Goal: Task Accomplishment & Management: Manage account settings

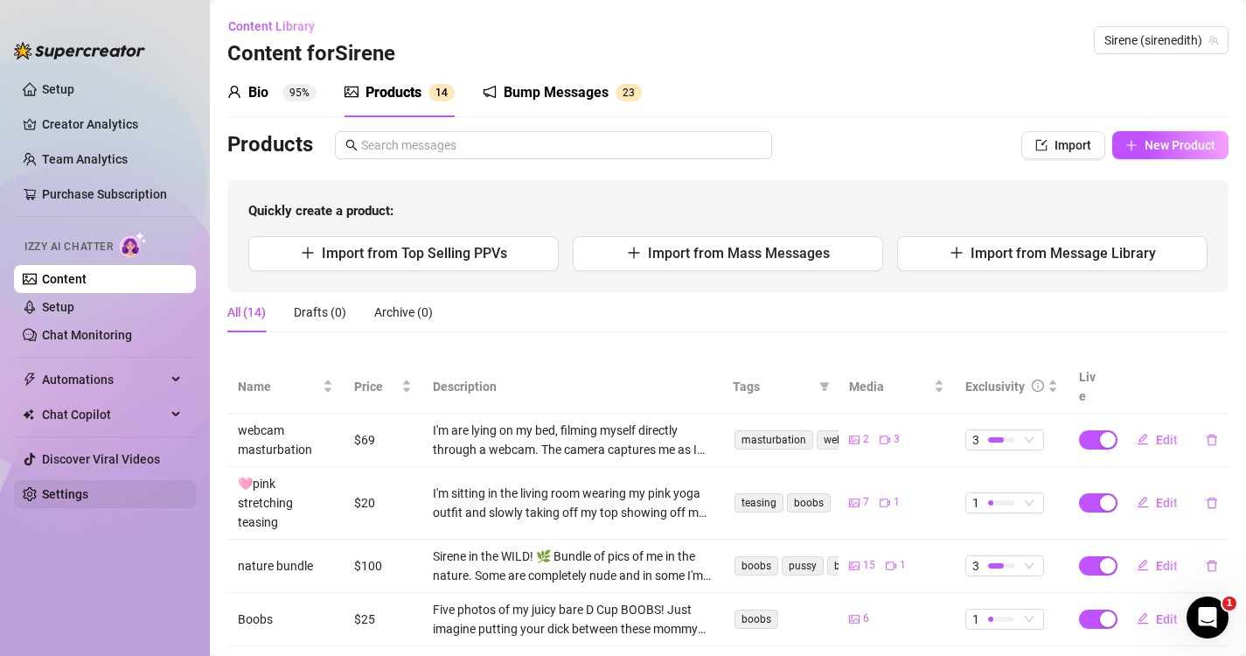
click at [74, 487] on link "Settings" at bounding box center [65, 494] width 46 height 14
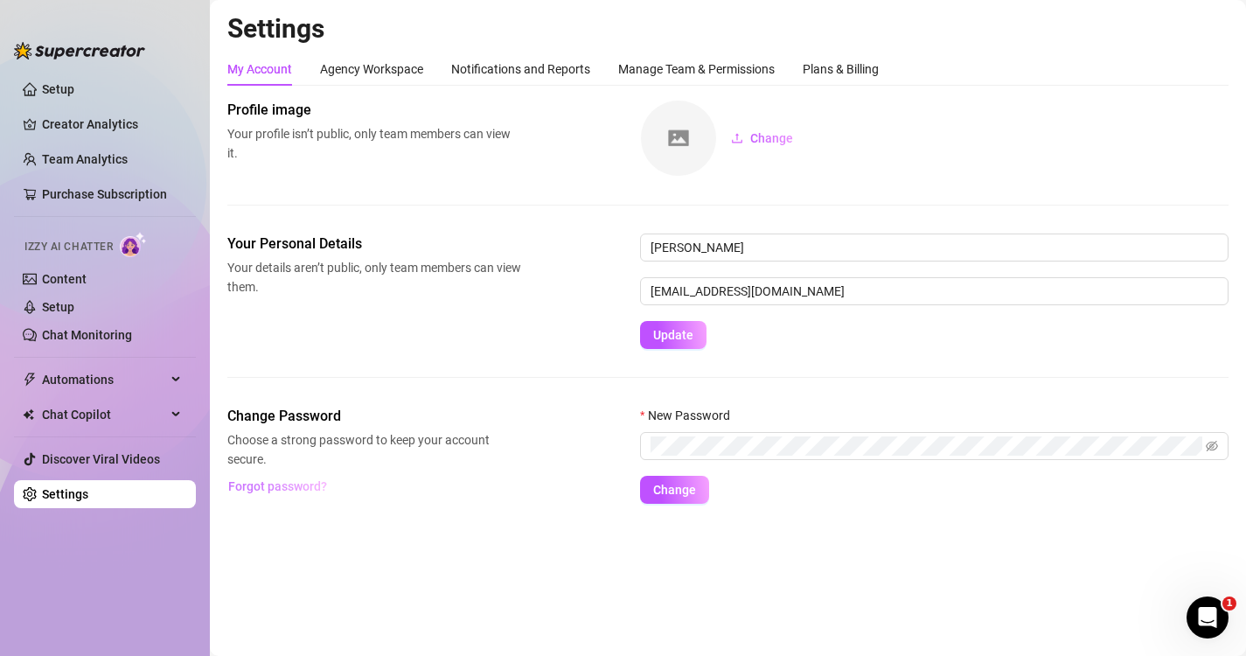
click at [283, 492] on span "Forgot password?" at bounding box center [277, 486] width 99 height 14
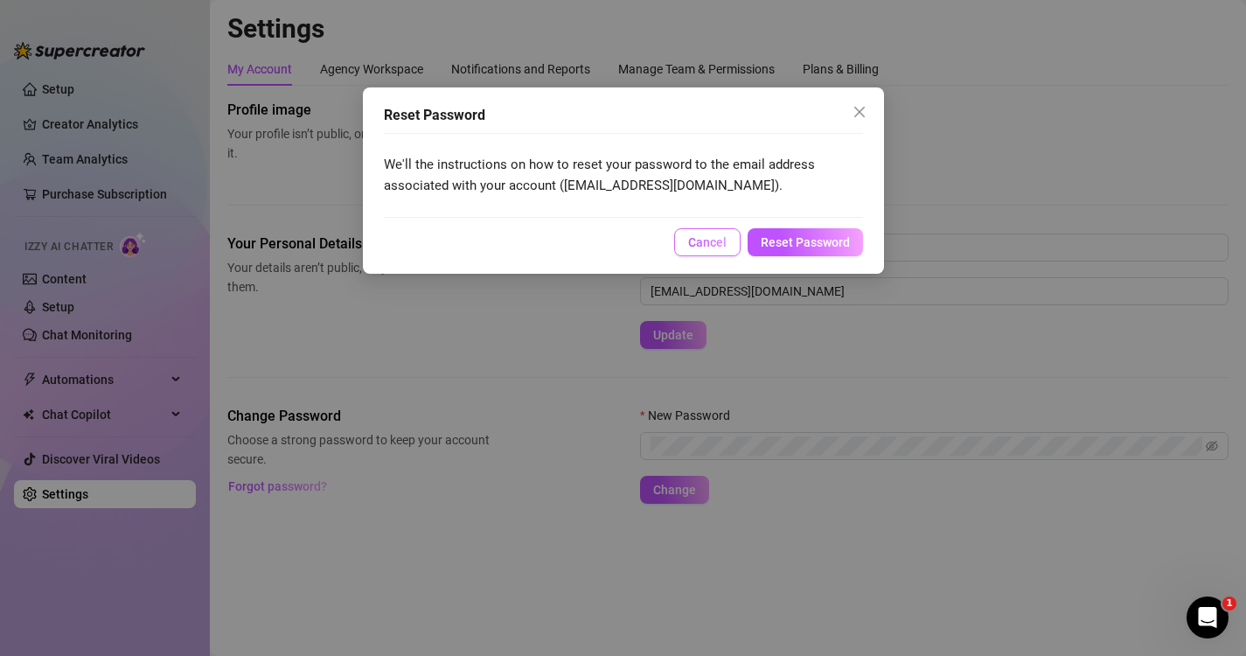
click at [715, 248] on span "Cancel" at bounding box center [707, 242] width 38 height 14
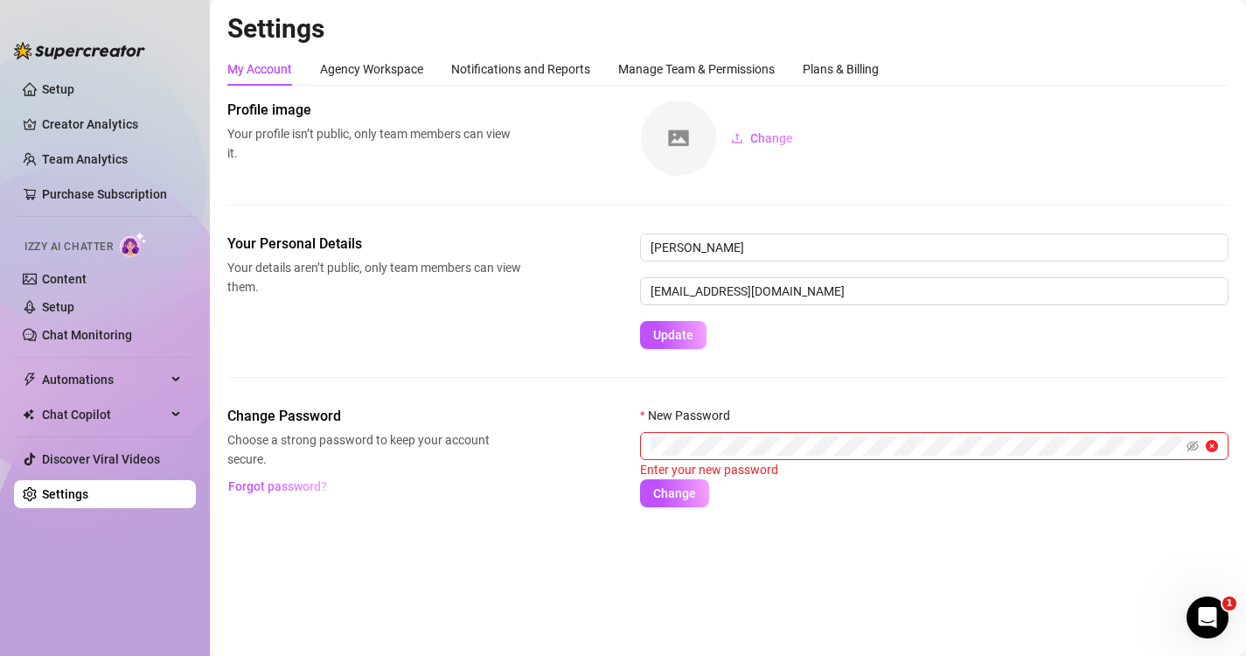
click at [815, 577] on main "Settings My Account Agency Workspace Notifications and Reports Manage Team & Pe…" at bounding box center [728, 328] width 1037 height 656
click at [270, 490] on span "Forgot password?" at bounding box center [277, 486] width 99 height 14
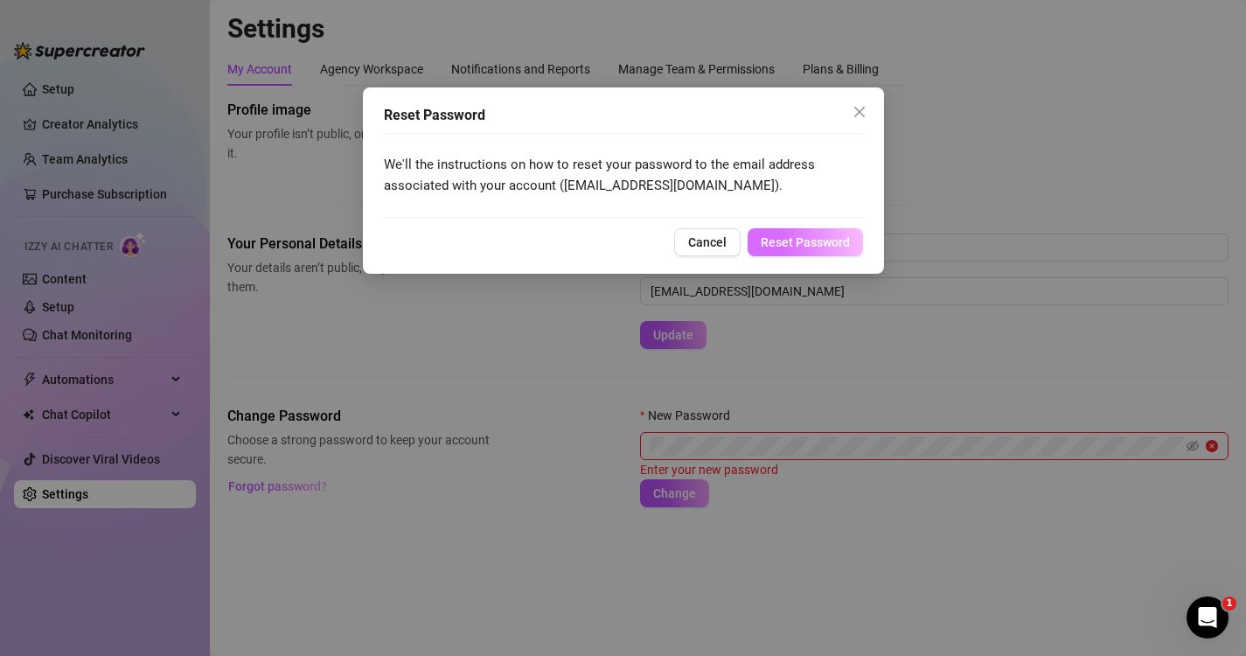
click at [825, 245] on span "Reset Password" at bounding box center [805, 242] width 89 height 14
